Goal: Task Accomplishment & Management: Manage account settings

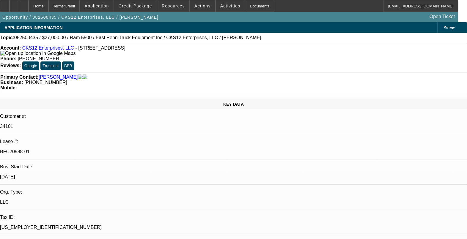
select select "0"
select select "2"
select select "0.1"
select select "0"
select select "2"
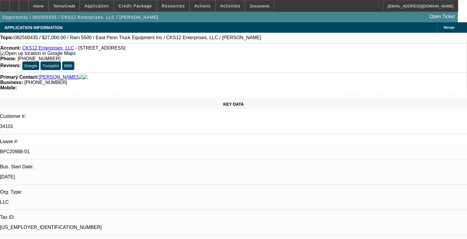
select select "0.1"
select select "0.15"
select select "0.1"
select select "0"
select select "2"
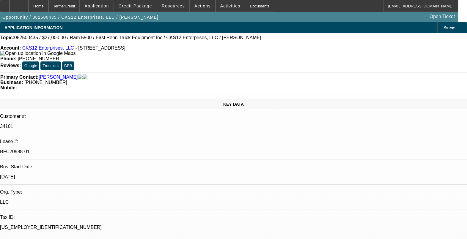
select select "0.1"
select select "1"
select select "2"
select select "4"
select select "1"
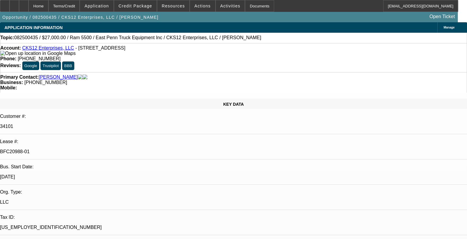
select select "2"
select select "4"
select select "1"
select select "2"
select select "4"
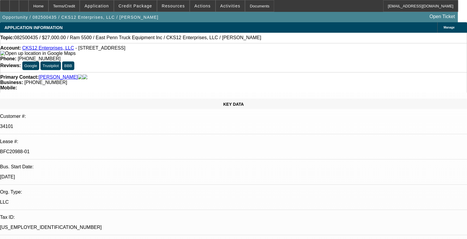
select select "1"
select select "2"
select select "4"
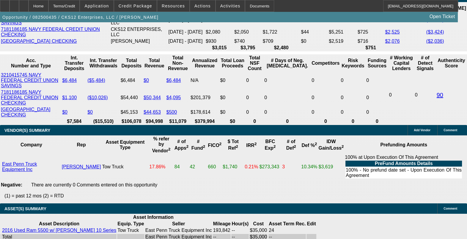
scroll to position [1188, 0]
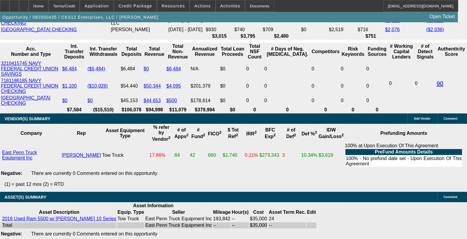
drag, startPoint x: 115, startPoint y: 92, endPoint x: 128, endPoint y: 91, distance: 13.4
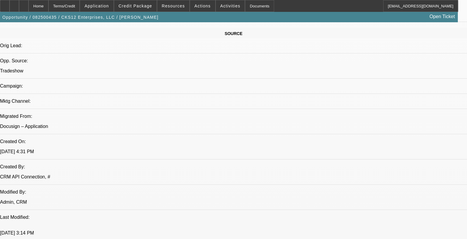
scroll to position [111, 0]
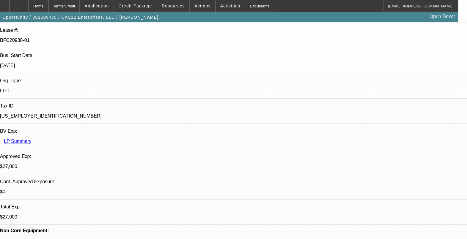
drag, startPoint x: 341, startPoint y: 67, endPoint x: 347, endPoint y: 75, distance: 9.6
drag, startPoint x: 347, startPoint y: 75, endPoint x: 352, endPoint y: 82, distance: 9.2
drag, startPoint x: 354, startPoint y: 69, endPoint x: 355, endPoint y: 53, distance: 15.2
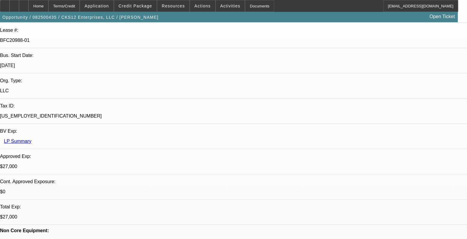
drag, startPoint x: 393, startPoint y: 197, endPoint x: 405, endPoint y: 220, distance: 26.5
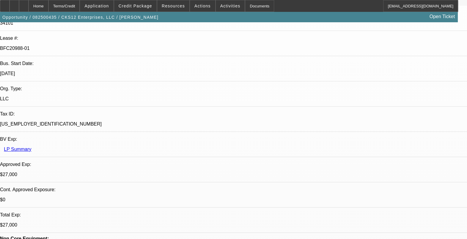
scroll to position [0, 0]
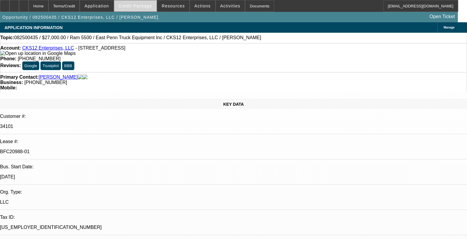
click at [133, 5] on span "Credit Package" at bounding box center [136, 6] width 34 height 5
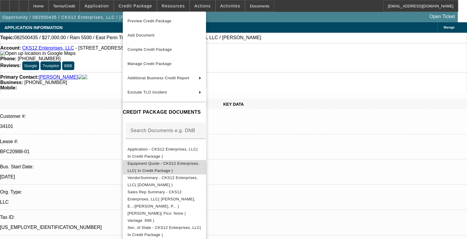
click at [184, 169] on button "Equipment Quote - CKS12 Enterprises, LLC( In Credit Package )" at bounding box center [164, 167] width 83 height 14
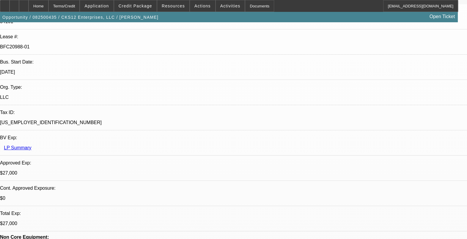
scroll to position [148, 0]
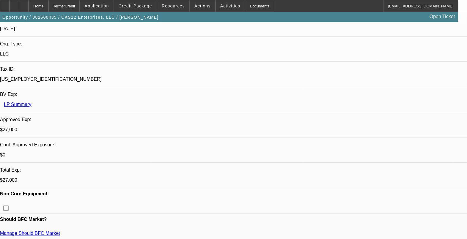
drag, startPoint x: 342, startPoint y: 65, endPoint x: 344, endPoint y: 69, distance: 4.9
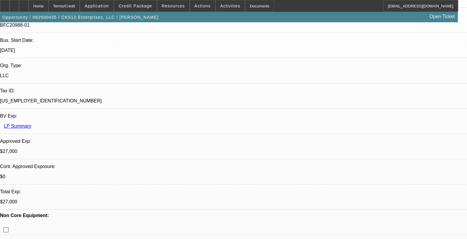
scroll to position [111, 0]
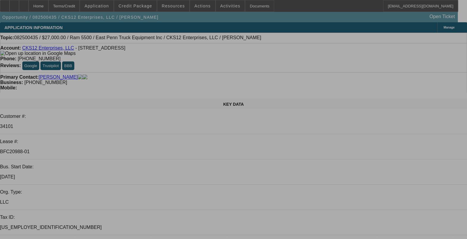
select select "0"
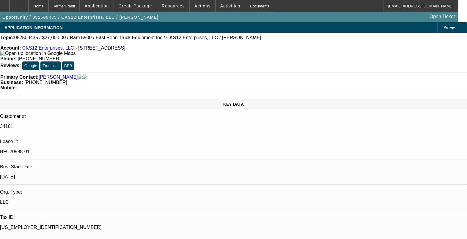
select select "2"
select select "0.1"
select select "0"
select select "2"
select select "0.1"
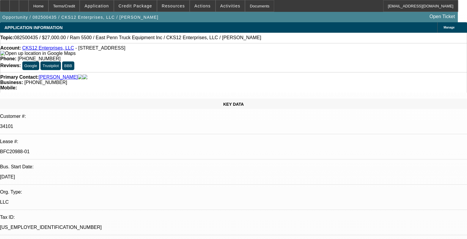
select select "0.15"
select select "0.1"
select select "0"
select select "2"
select select "0.1"
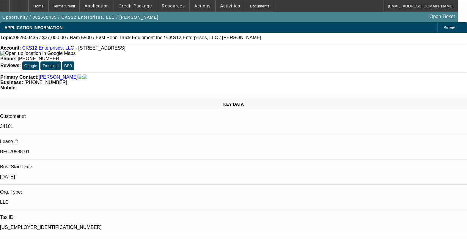
select select "1"
select select "2"
select select "4"
select select "1"
select select "2"
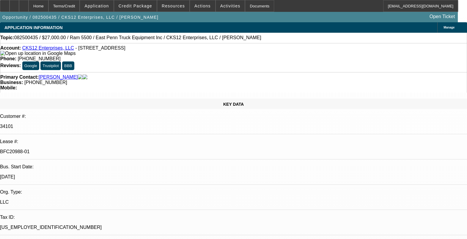
select select "4"
select select "1"
select select "2"
select select "4"
select select "1"
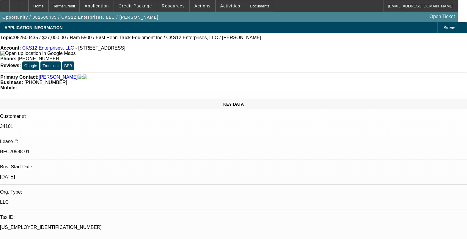
select select "2"
select select "4"
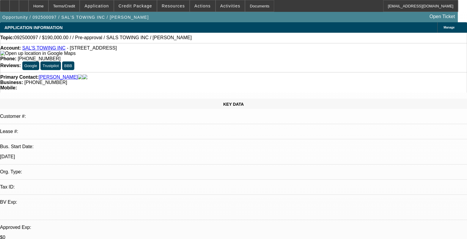
select select "0"
select select "0.1"
select select "4"
click at [134, 4] on span "Credit Package" at bounding box center [136, 6] width 34 height 5
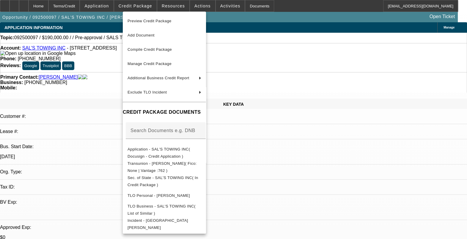
click at [334, 169] on div at bounding box center [233, 119] width 467 height 239
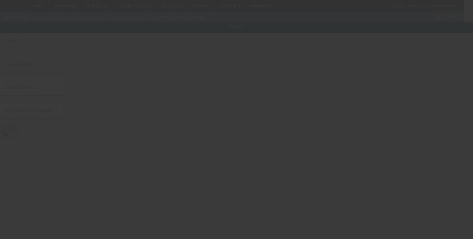
click at [367, 53] on div at bounding box center [236, 119] width 473 height 239
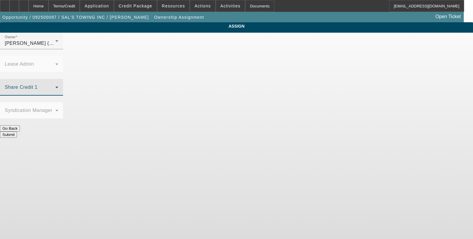
click at [60, 84] on icon at bounding box center [56, 87] width 7 height 7
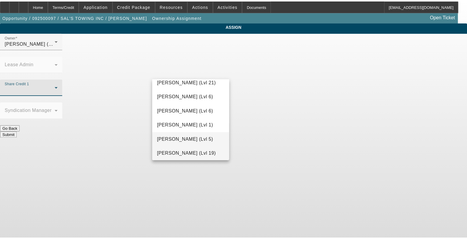
scroll to position [528, 0]
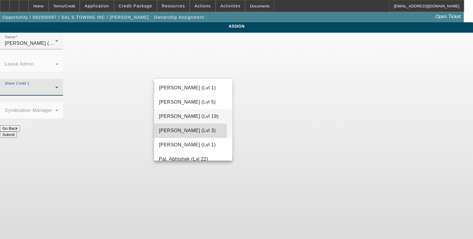
click at [190, 131] on span "Oliva, Nicholas (Lvl 3)" at bounding box center [187, 130] width 57 height 7
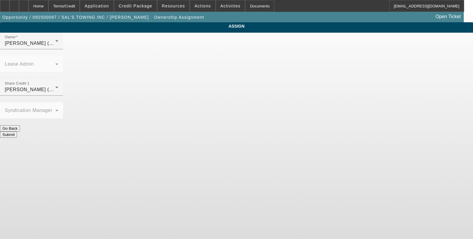
click at [17, 132] on button "Submit" at bounding box center [8, 135] width 17 height 6
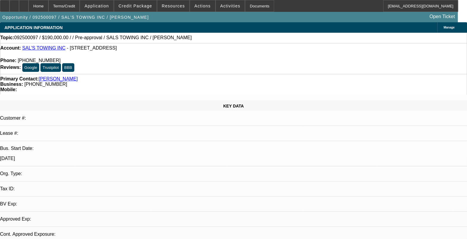
select select "0"
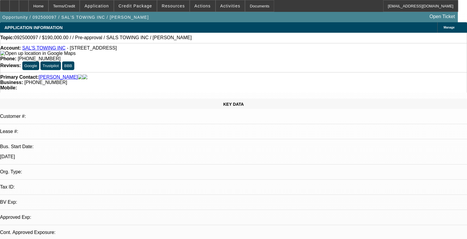
select select "0"
select select "0.1"
select select "4"
click at [154, 62] on div "Account: SAL'S TOWING INC - 7040 Wildcat Rd, Croswell, MI 48422 Phone: (810) 51…" at bounding box center [233, 57] width 467 height 29
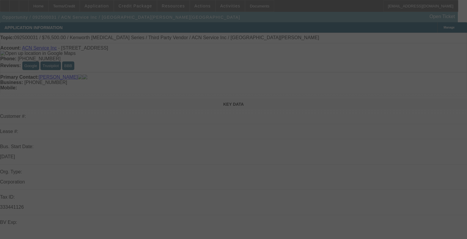
select select "0"
select select "0.15"
select select "2"
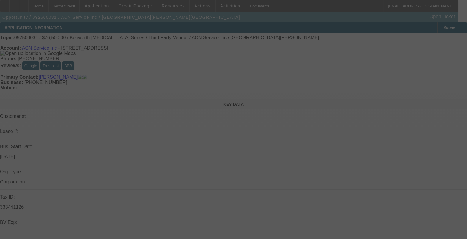
select select "0.1"
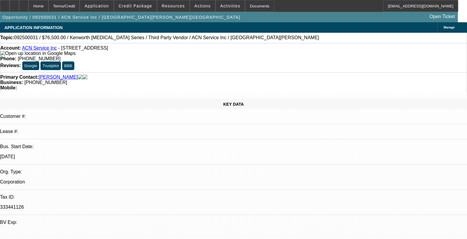
select select "1"
select select "4"
select select "1"
select select "2"
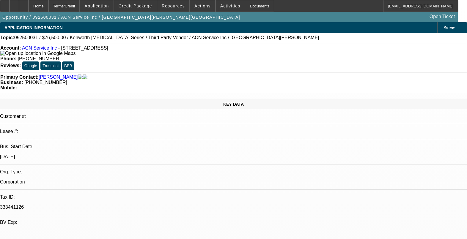
select select "4"
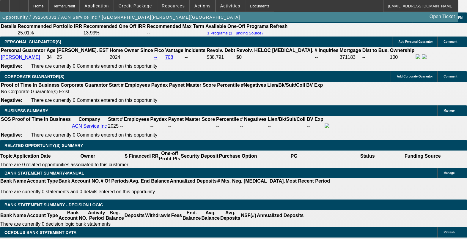
scroll to position [854, 0]
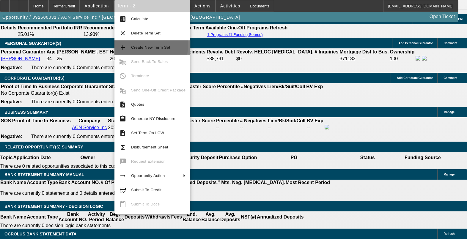
click at [139, 45] on span "Create New Term Set" at bounding box center [158, 47] width 54 height 7
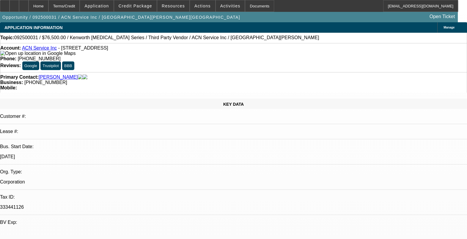
select select "0"
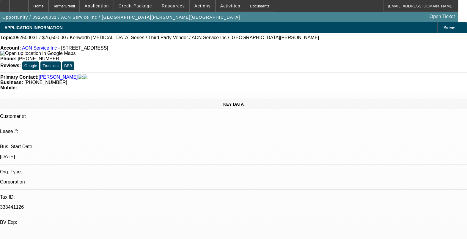
select select "0"
select select "0.15"
select select "2"
select select "0.1"
select select "1"
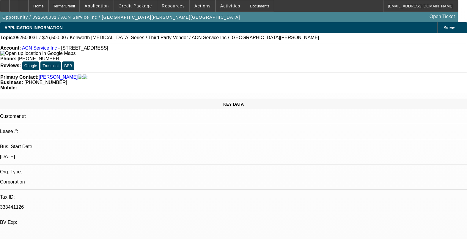
select select "1"
select select "4"
select select "1"
select select "4"
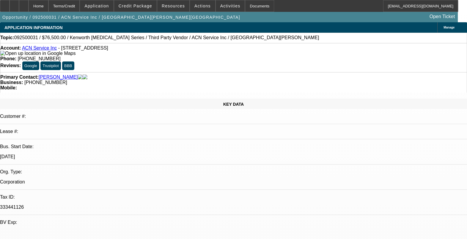
select select "1"
select select "2"
select select "4"
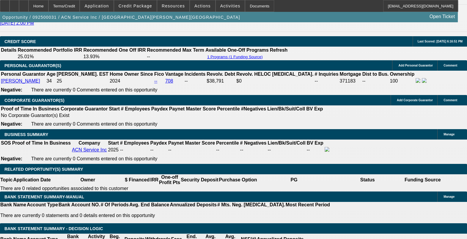
scroll to position [854, 0]
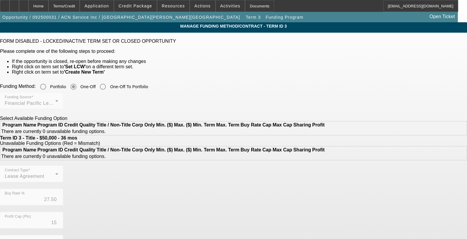
drag, startPoint x: 138, startPoint y: 83, endPoint x: 226, endPoint y: 44, distance: 96.3
click at [138, 83] on div "Funding Method: Portfolio One-Off One-Off To Portfolio" at bounding box center [233, 87] width 467 height 12
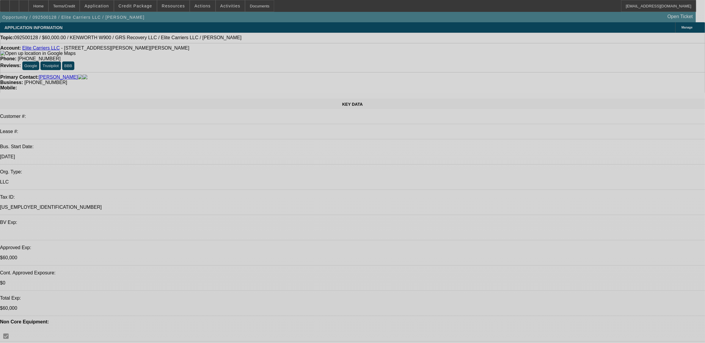
select select "0"
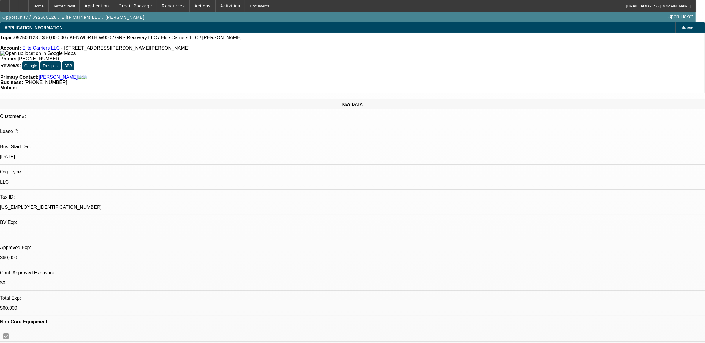
select select "2"
select select "0.1"
select select "0"
select select "2"
select select "0.1"
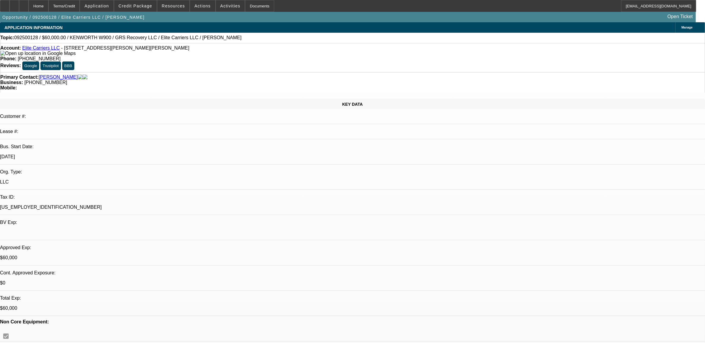
select select "0"
select select "2"
select select "0.1"
select select "0"
select select "2"
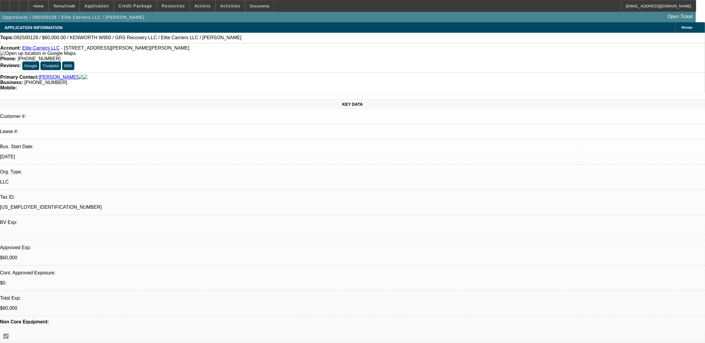
select select "0.1"
select select "1"
select select "2"
select select "4"
select select "1"
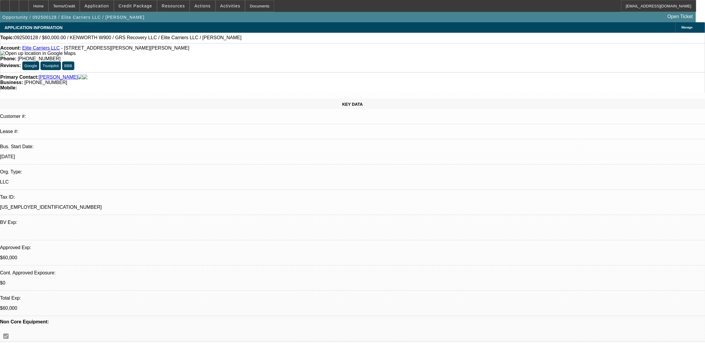
select select "2"
select select "4"
select select "1"
select select "2"
select select "4"
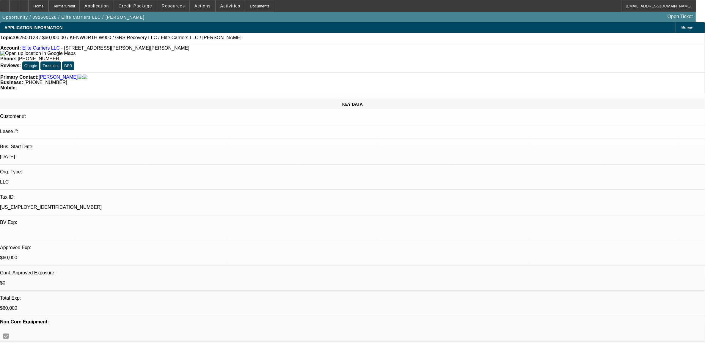
select select "1"
select select "2"
select select "4"
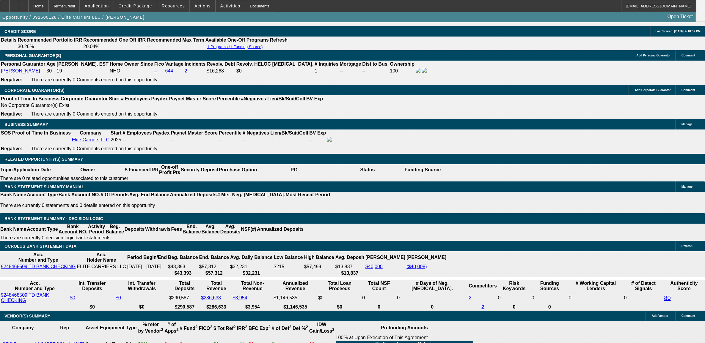
scroll to position [780, 0]
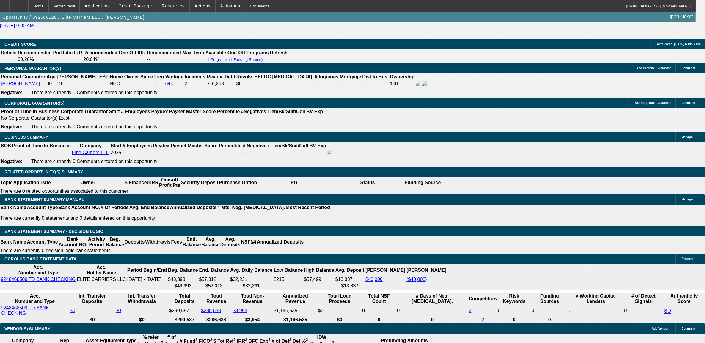
scroll to position [817, 0]
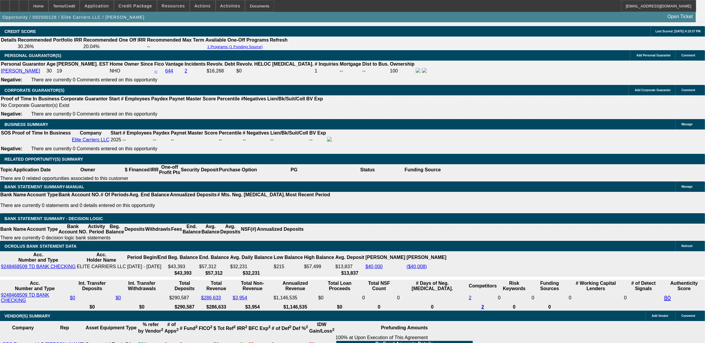
drag, startPoint x: 164, startPoint y: 247, endPoint x: 150, endPoint y: 249, distance: 14.1
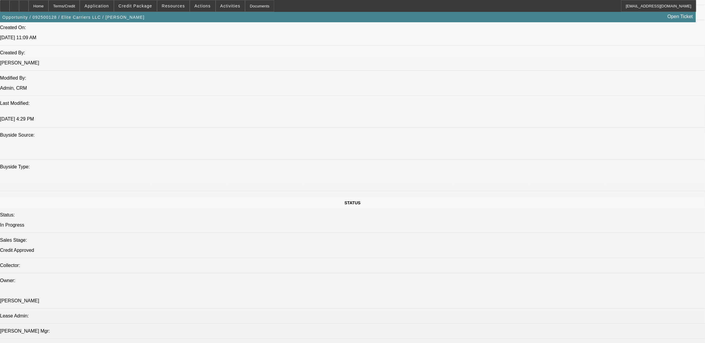
scroll to position [409, 0]
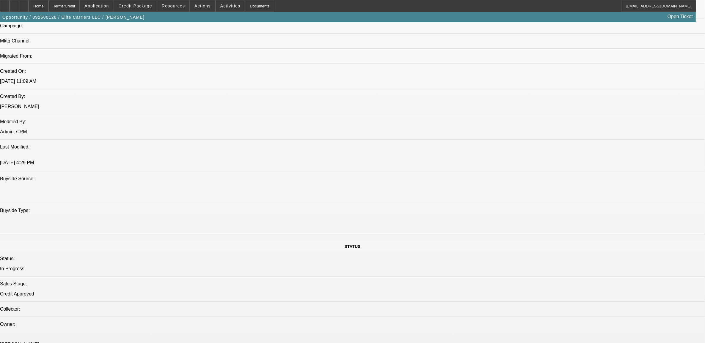
drag, startPoint x: 219, startPoint y: 159, endPoint x: 190, endPoint y: 157, distance: 29.8
drag, startPoint x: 190, startPoint y: 157, endPoint x: 206, endPoint y: 158, distance: 16.1
drag, startPoint x: 218, startPoint y: 159, endPoint x: 194, endPoint y: 157, distance: 23.9
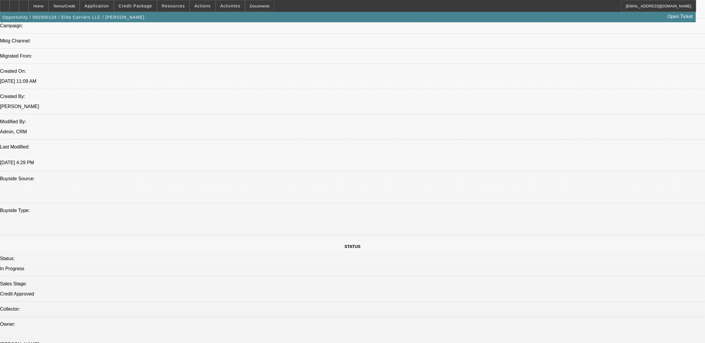
drag, startPoint x: 194, startPoint y: 157, endPoint x: 209, endPoint y: 159, distance: 15.0
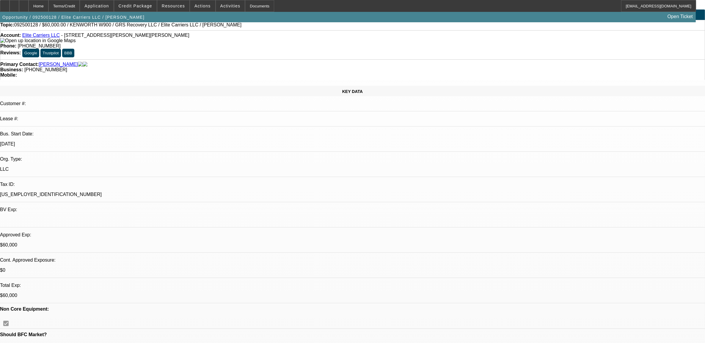
scroll to position [0, 0]
